Goal: Task Accomplishment & Management: Complete application form

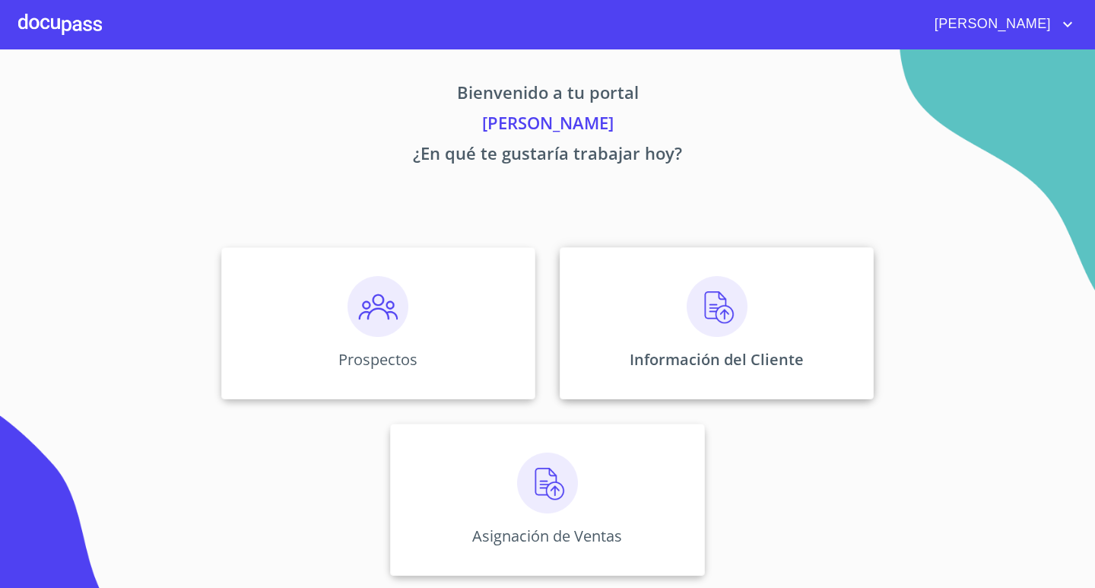
click at [693, 311] on img at bounding box center [716, 306] width 61 height 61
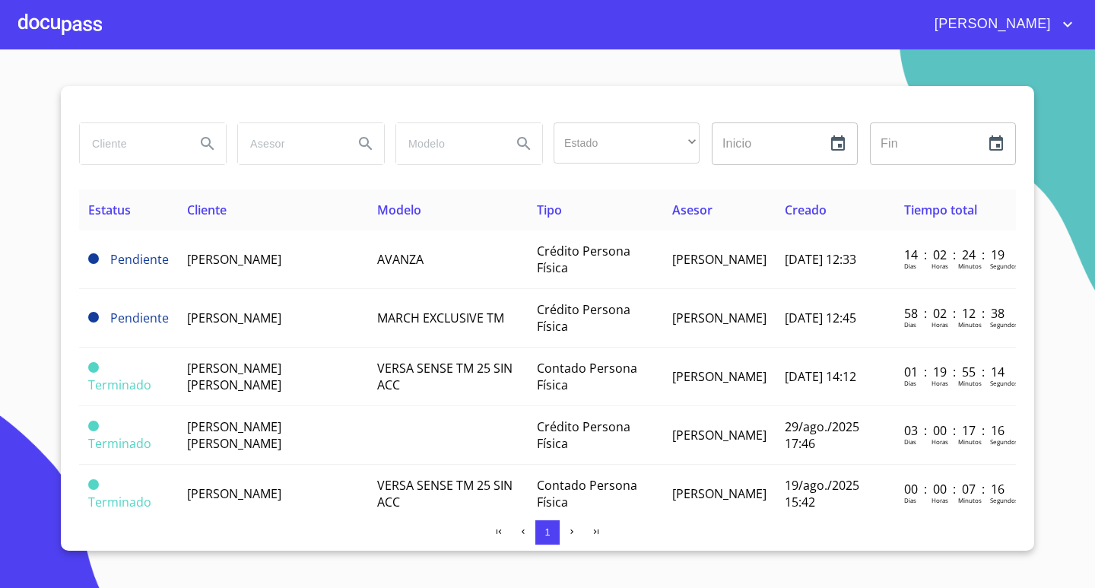
click at [32, 31] on div at bounding box center [60, 24] width 84 height 49
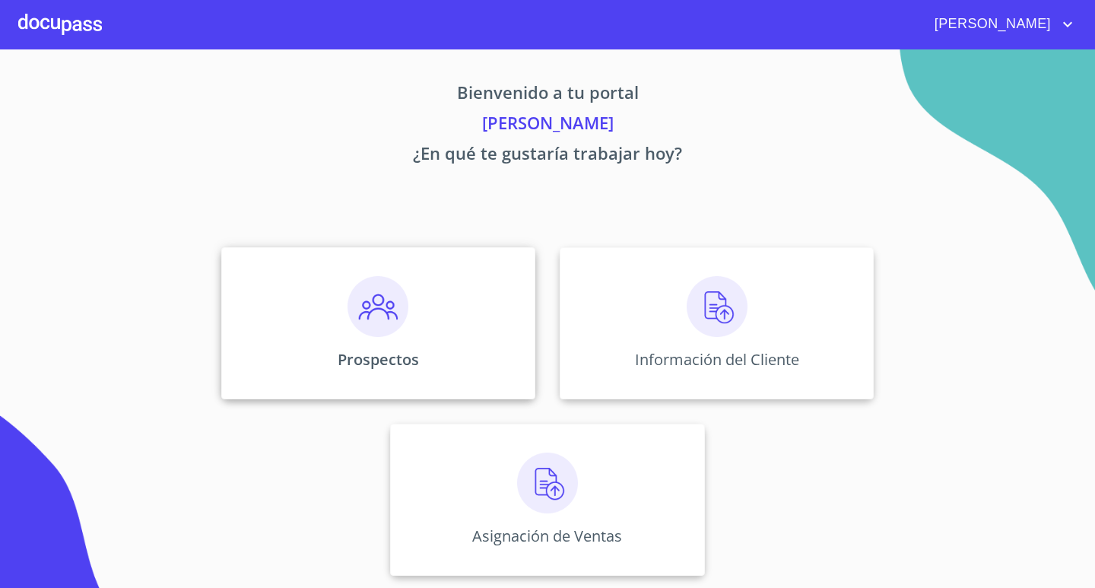
click at [418, 323] on div "Prospectos" at bounding box center [378, 323] width 314 height 152
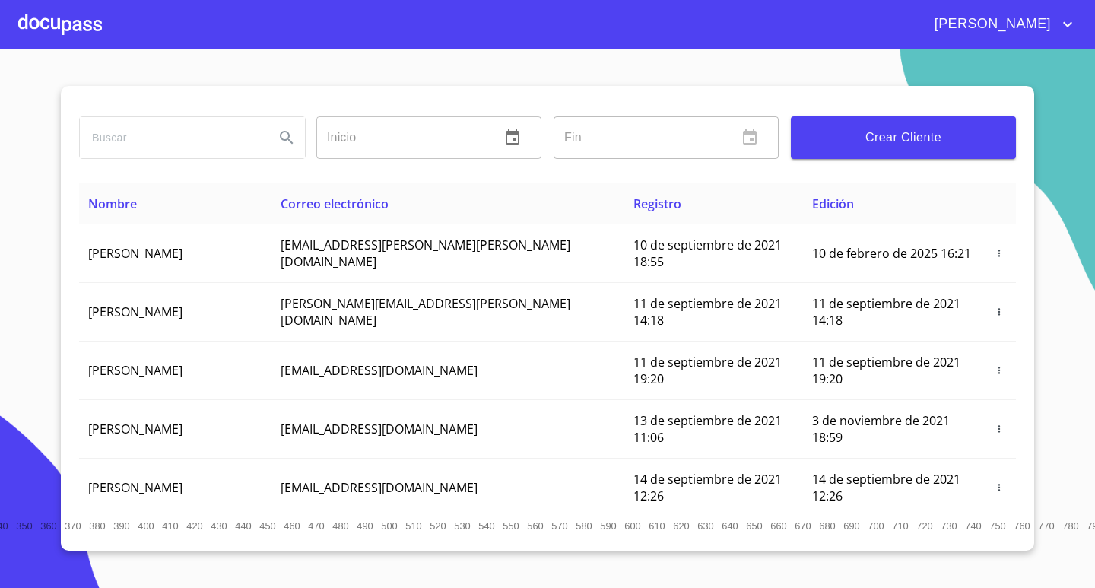
click at [188, 137] on input "search" at bounding box center [171, 137] width 182 height 41
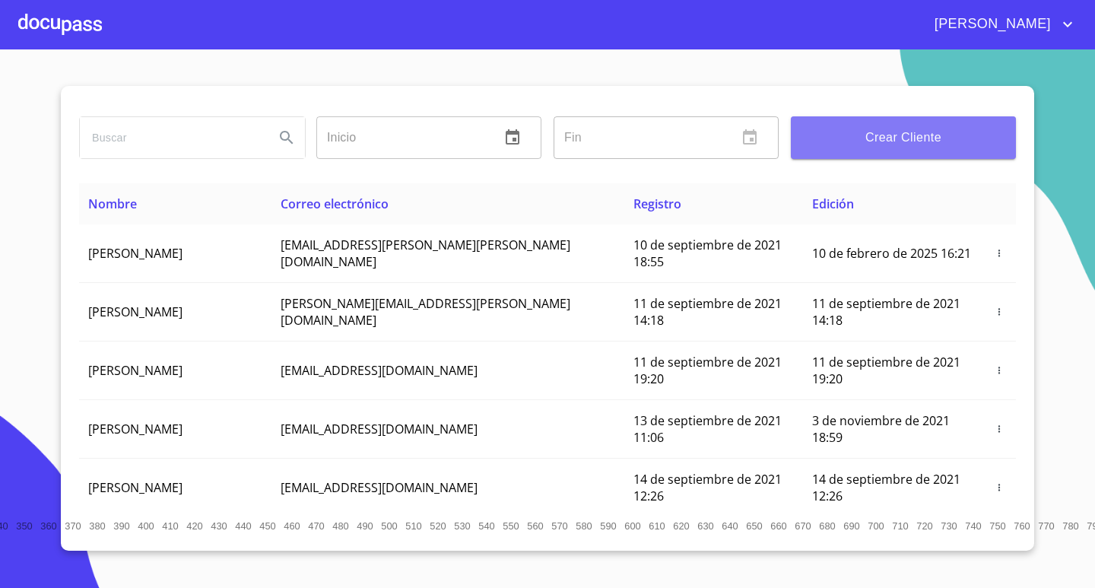
click at [864, 139] on span "Crear Cliente" at bounding box center [903, 137] width 201 height 21
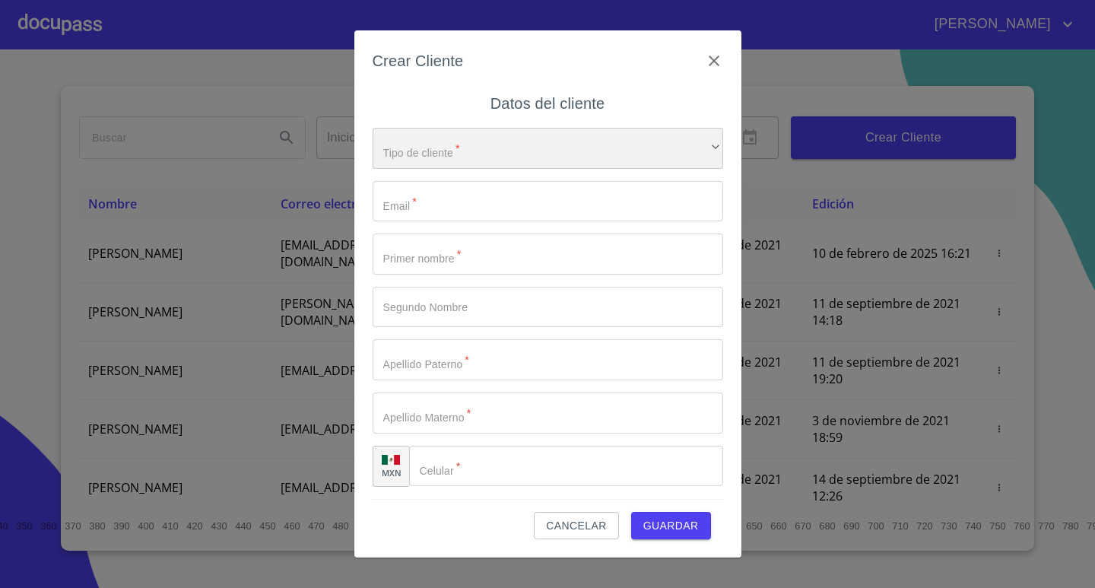
click at [456, 157] on div "​" at bounding box center [547, 148] width 350 height 41
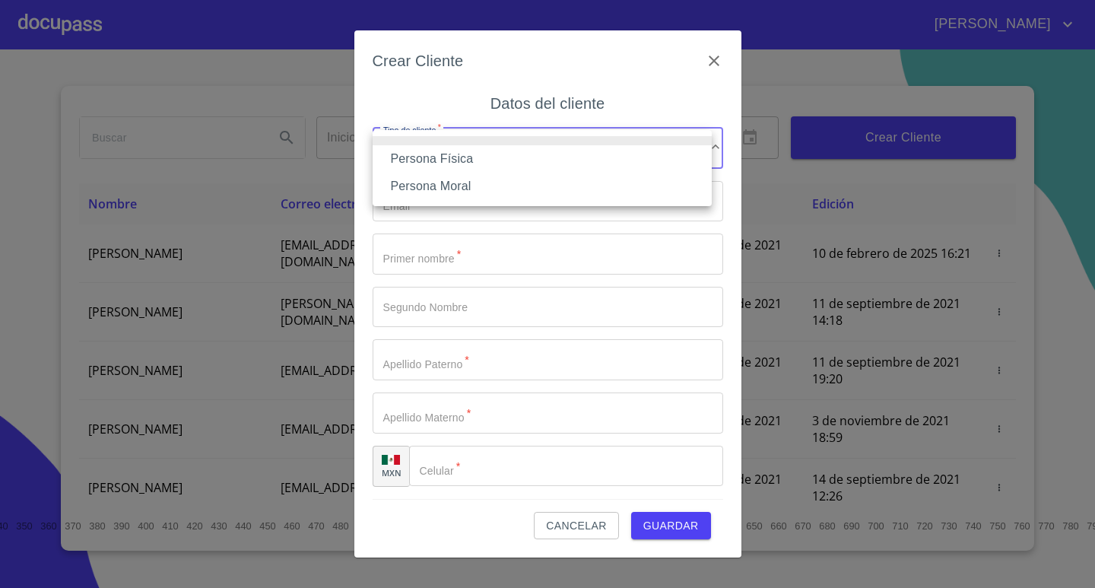
click at [454, 192] on li "Persona Moral" at bounding box center [541, 186] width 339 height 27
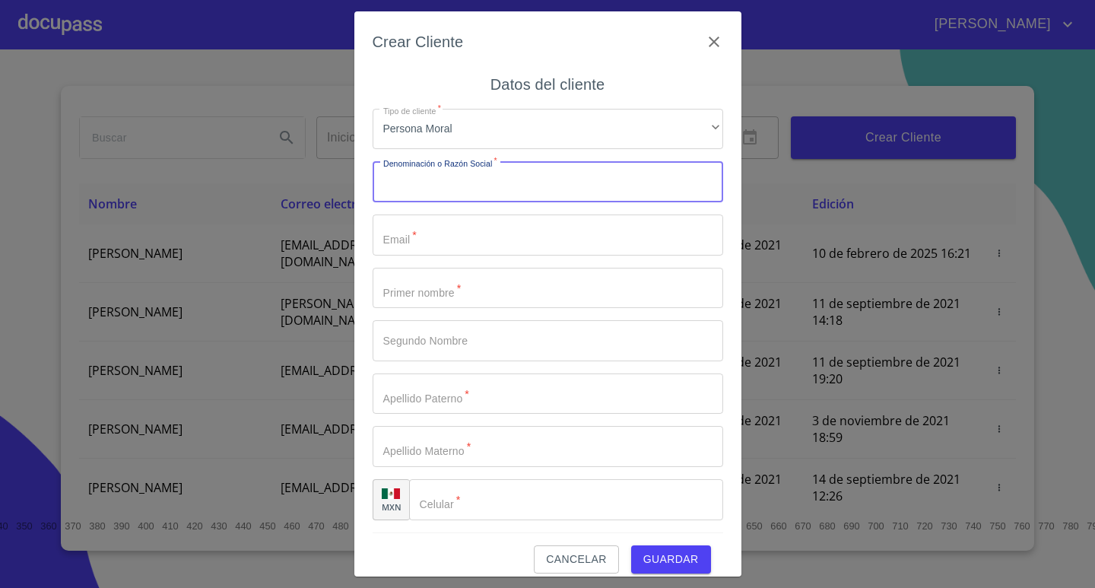
click at [442, 184] on input "Tipo de cliente   *" at bounding box center [547, 181] width 350 height 41
